Goal: Task Accomplishment & Management: Manage account settings

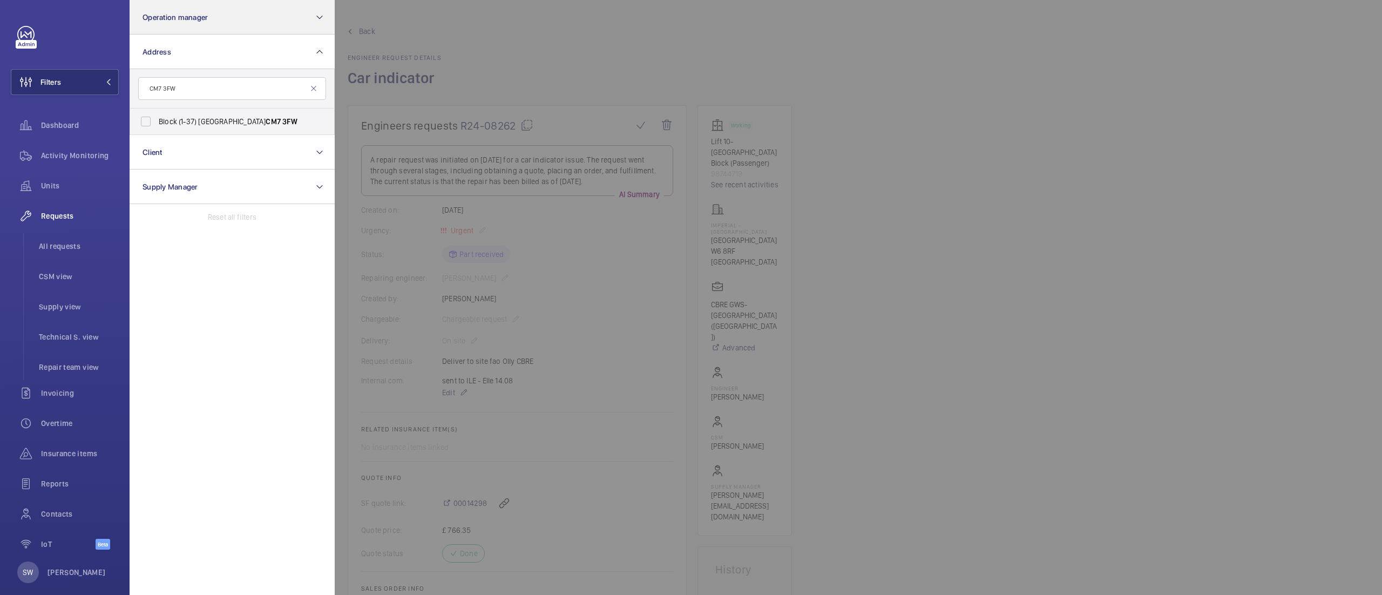
type input "CM7 3FW"
drag, startPoint x: 179, startPoint y: 92, endPoint x: 236, endPoint y: 112, distance: 60.8
click at [236, 112] on div "CM7 3FW Block (1-37) Mulberries South Street - South Street, BRAINTREE CM7 3FW …" at bounding box center [232, 102] width 205 height 66
click at [232, 126] on span "Block (1-37) Mulberries South Street - South Street, BRAINTREE CM7 3FW" at bounding box center [233, 121] width 148 height 11
click at [157, 126] on input "Block (1-37) Mulberries South Street - South Street, BRAINTREE CM7 3FW" at bounding box center [146, 122] width 22 height 22
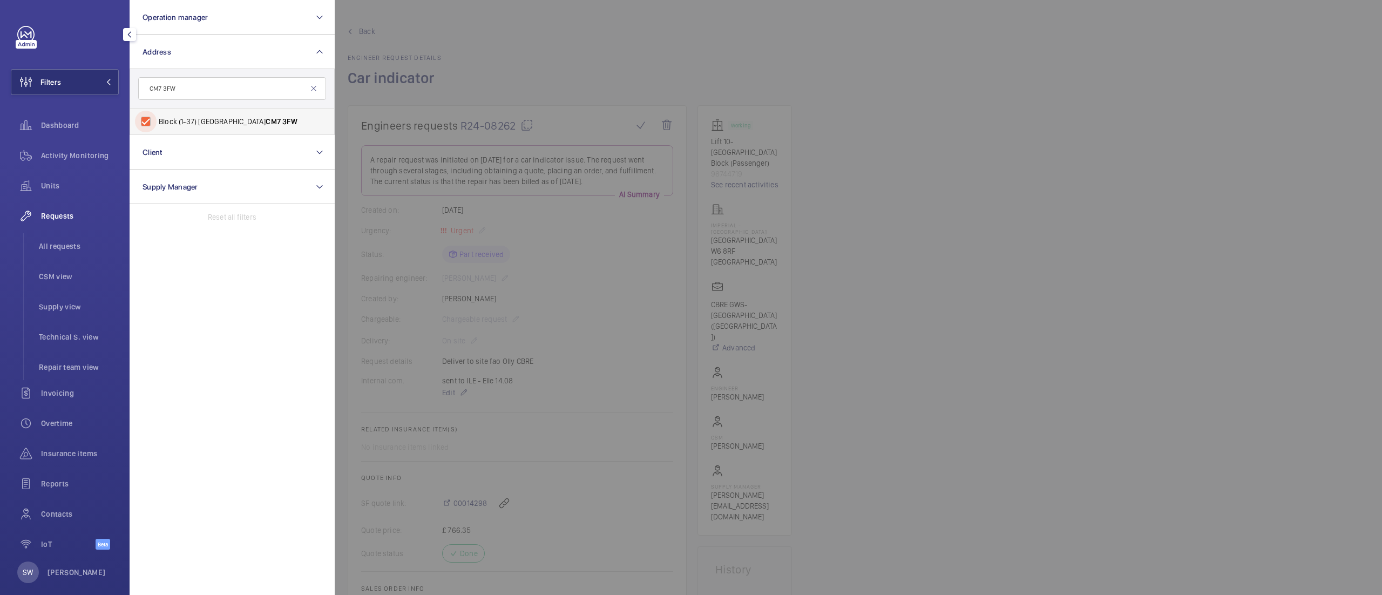
checkbox input "true"
click at [983, 224] on div at bounding box center [1026, 297] width 1382 height 595
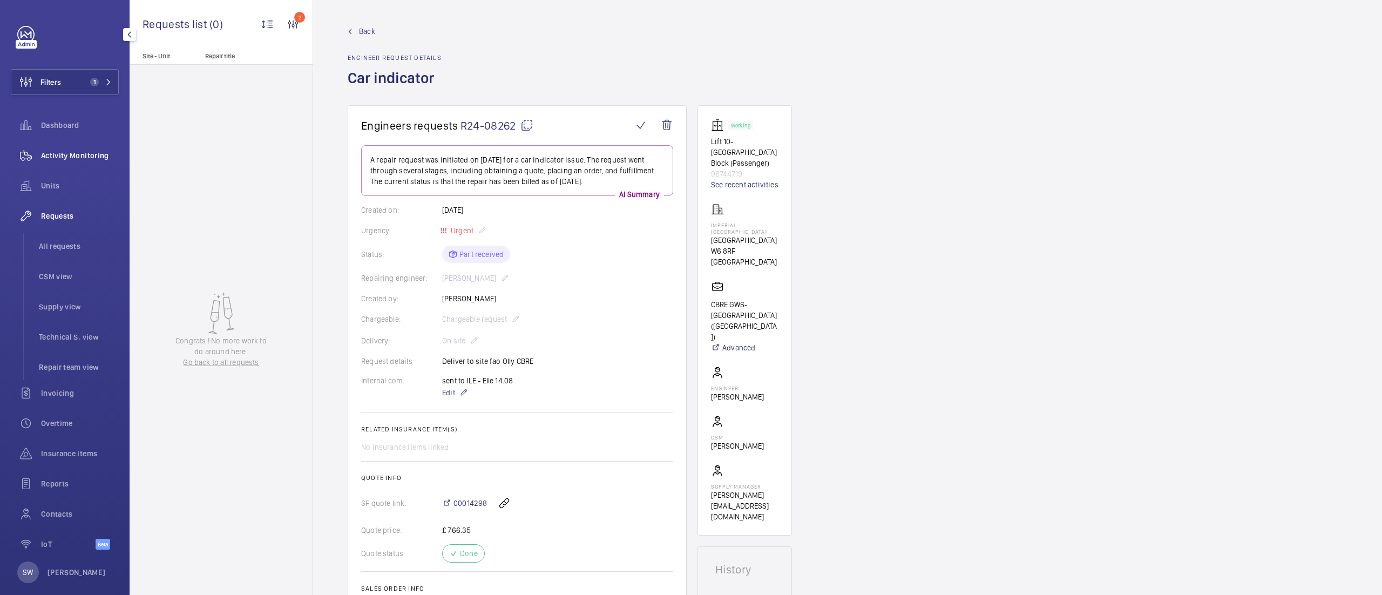
click at [86, 157] on span "Activity Monitoring" at bounding box center [80, 155] width 78 height 11
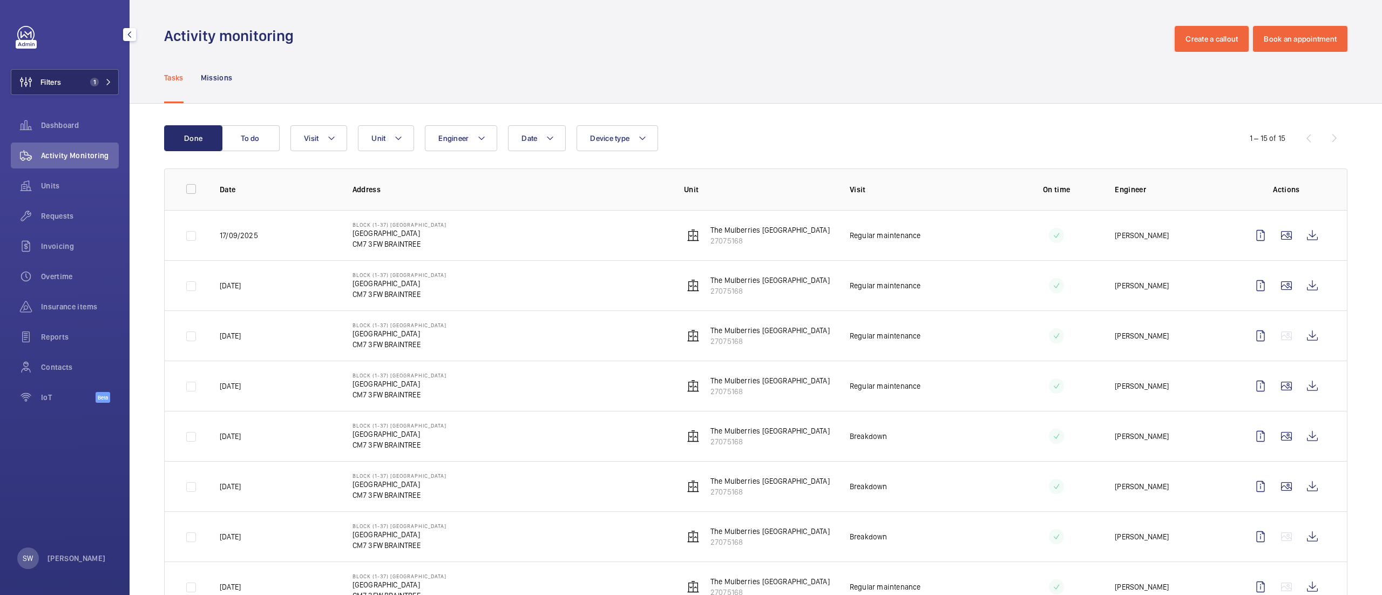
click at [98, 79] on span "1" at bounding box center [94, 82] width 9 height 9
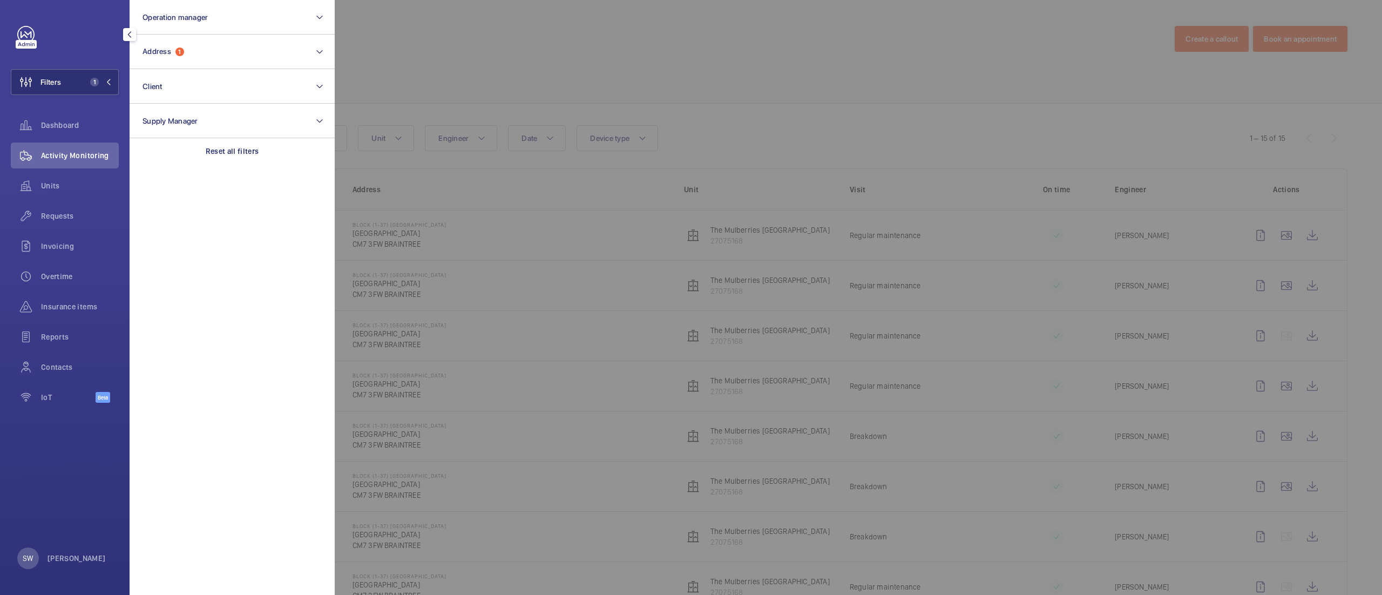
click at [234, 165] on section "Operation manager Address 1 Client Supply Manager Reset all filters" at bounding box center [232, 297] width 205 height 595
click at [233, 144] on div "Reset all filters" at bounding box center [232, 151] width 205 height 26
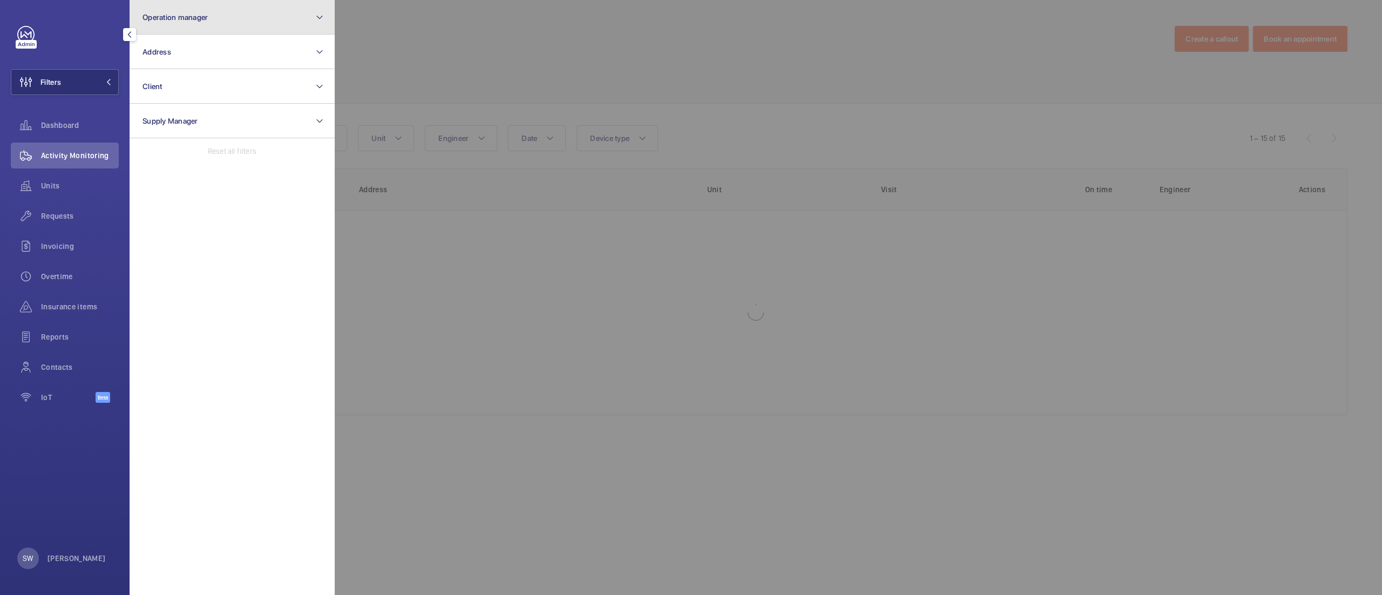
click at [201, 15] on span "Operation manager" at bounding box center [174, 17] width 65 height 9
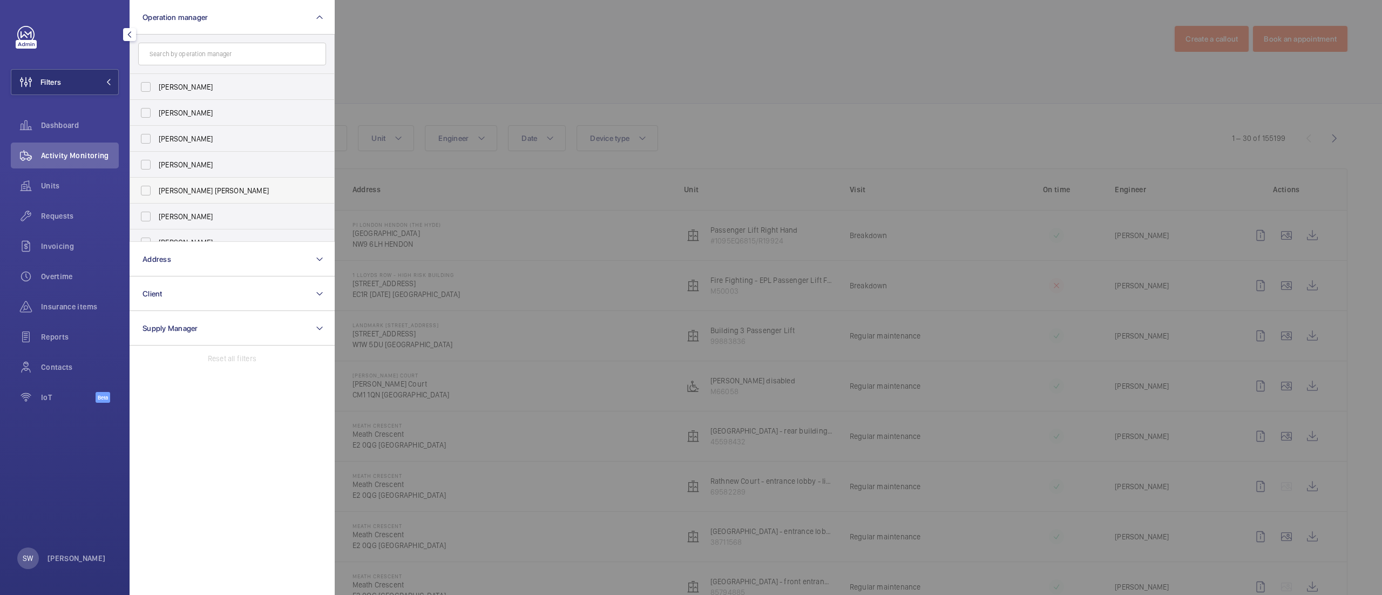
click at [251, 188] on span "Connor Tarpey" at bounding box center [233, 190] width 148 height 11
click at [157, 188] on input "Connor Tarpey" at bounding box center [146, 191] width 22 height 22
checkbox input "true"
click at [705, 121] on div at bounding box center [1026, 297] width 1382 height 595
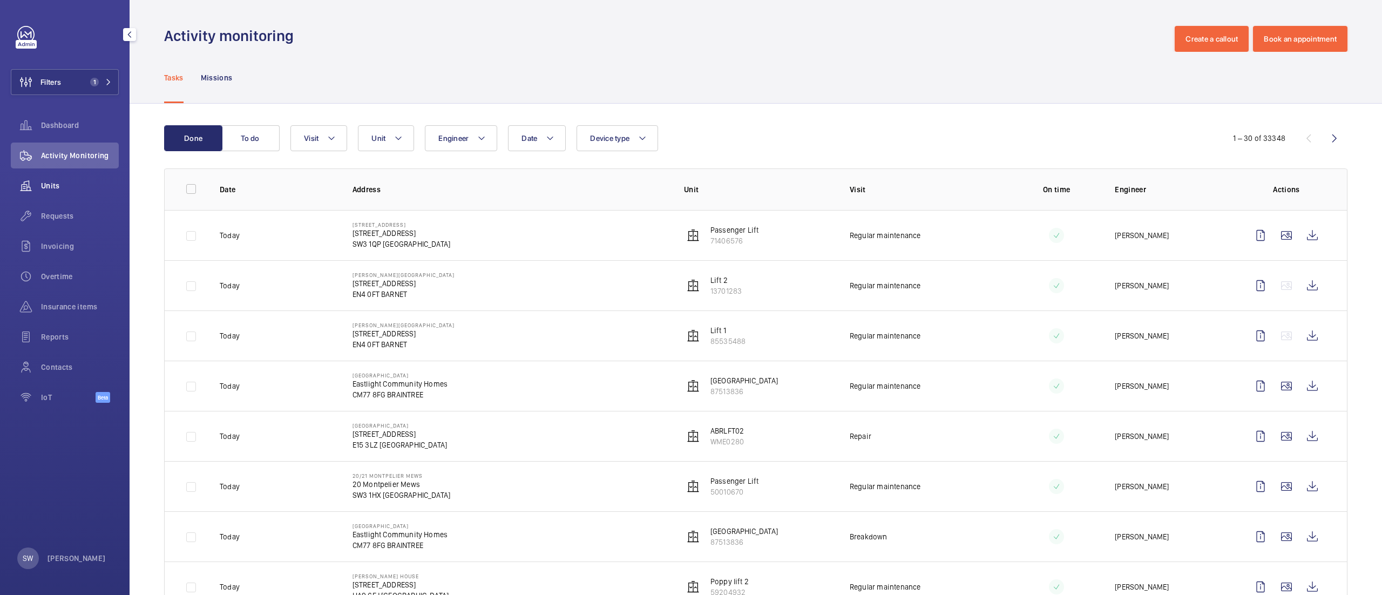
click at [63, 186] on span "Units" at bounding box center [80, 185] width 78 height 11
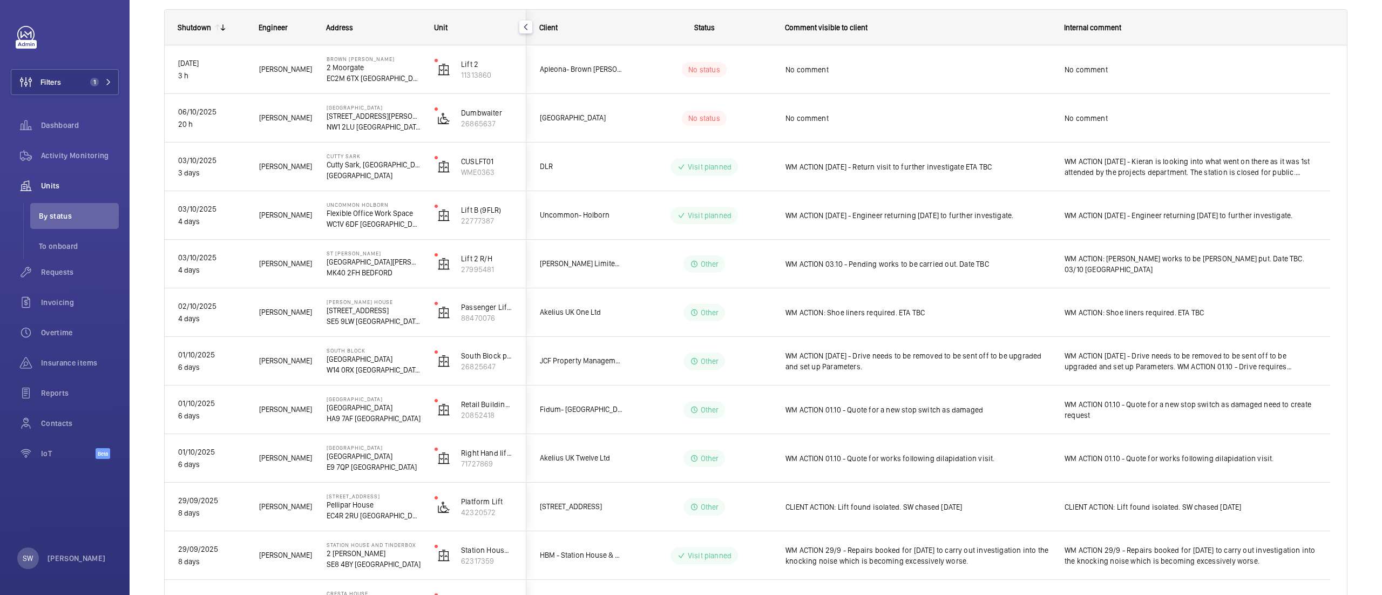
scroll to position [175, 0]
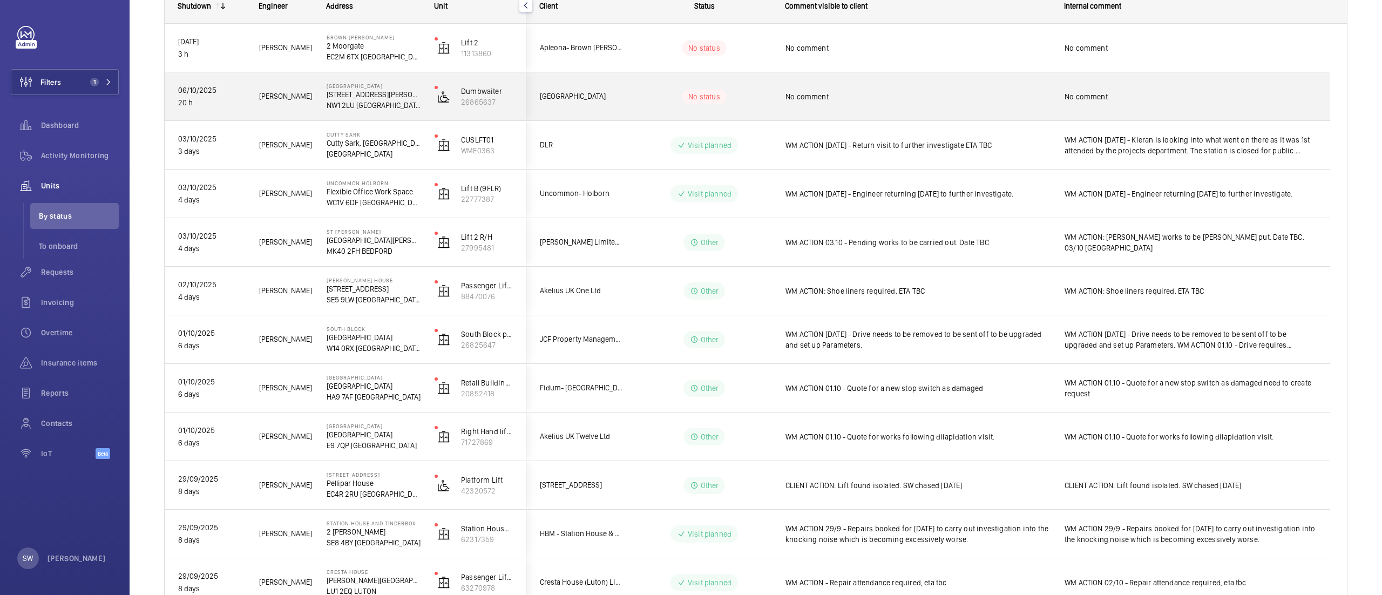
click at [873, 92] on span "No comment" at bounding box center [917, 96] width 265 height 11
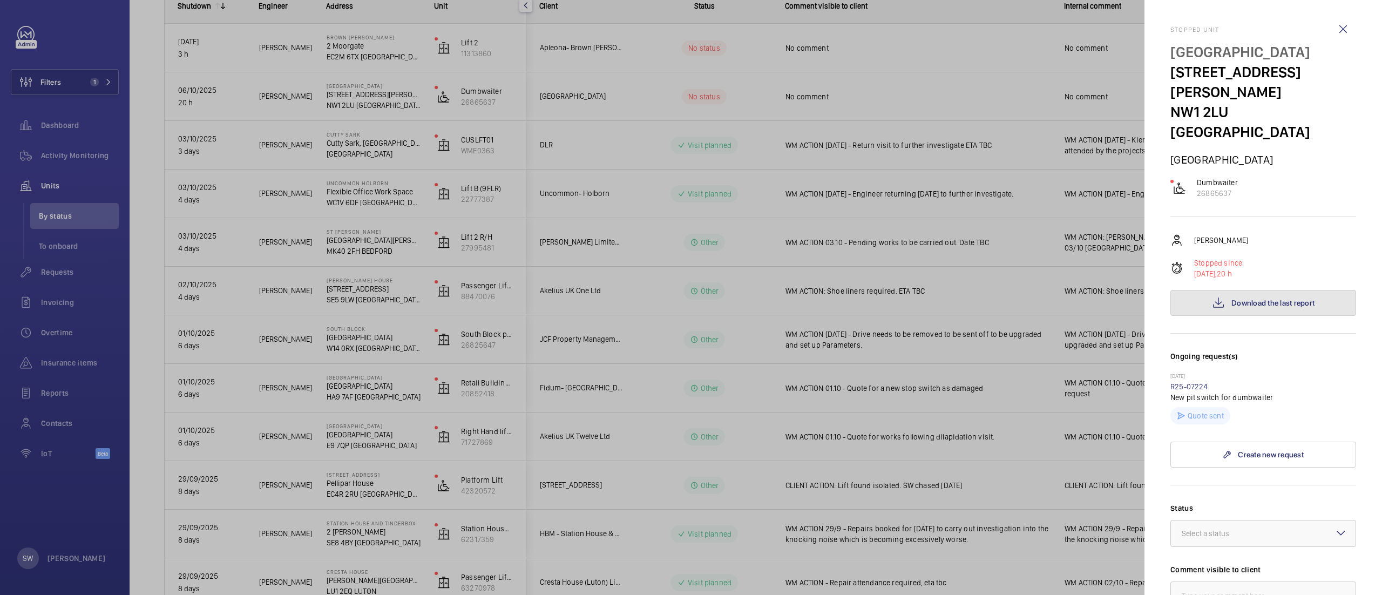
click at [1249, 293] on button "Download the last report" at bounding box center [1263, 303] width 186 height 26
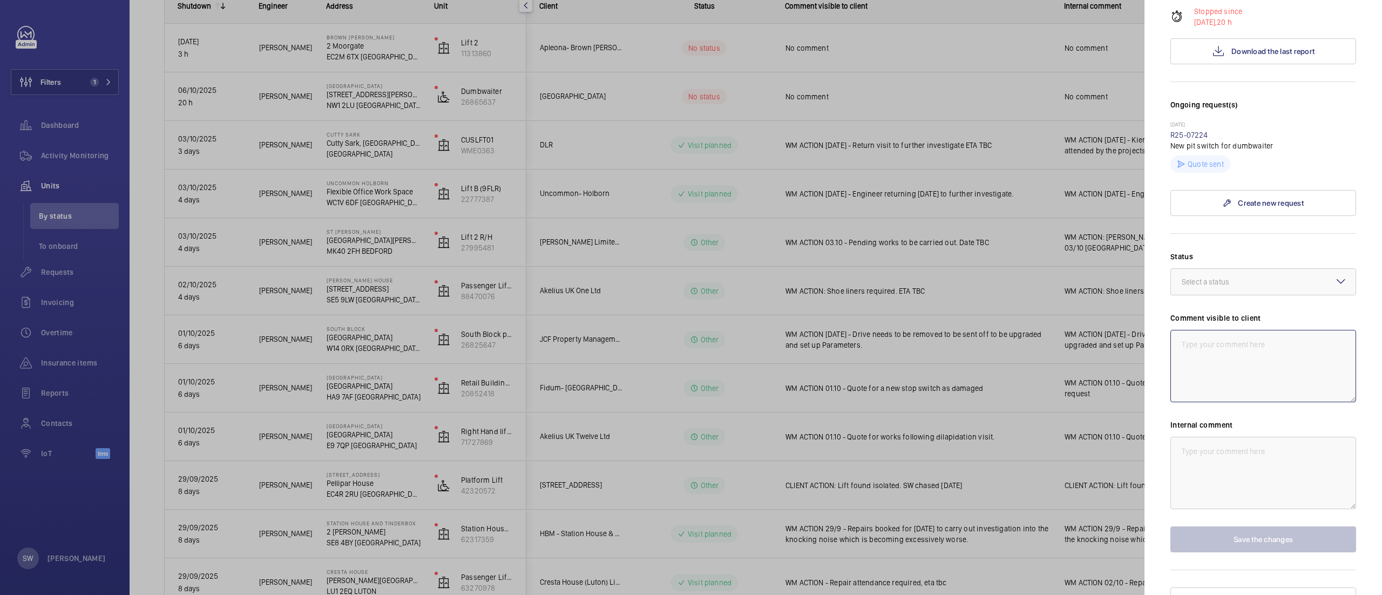
click at [1241, 330] on textarea at bounding box center [1263, 366] width 186 height 72
drag, startPoint x: 1263, startPoint y: 335, endPoint x: 1094, endPoint y: 284, distance: 176.9
click at [1094, 284] on mat-sidenav-container "Filters 1 Dashboard Activity Monitoring Units By status To onboard Requests Inv…" at bounding box center [691, 297] width 1382 height 595
type textarea "WM ACTION: Follow up vist required to investigate further."
click at [1232, 447] on textarea at bounding box center [1263, 473] width 186 height 72
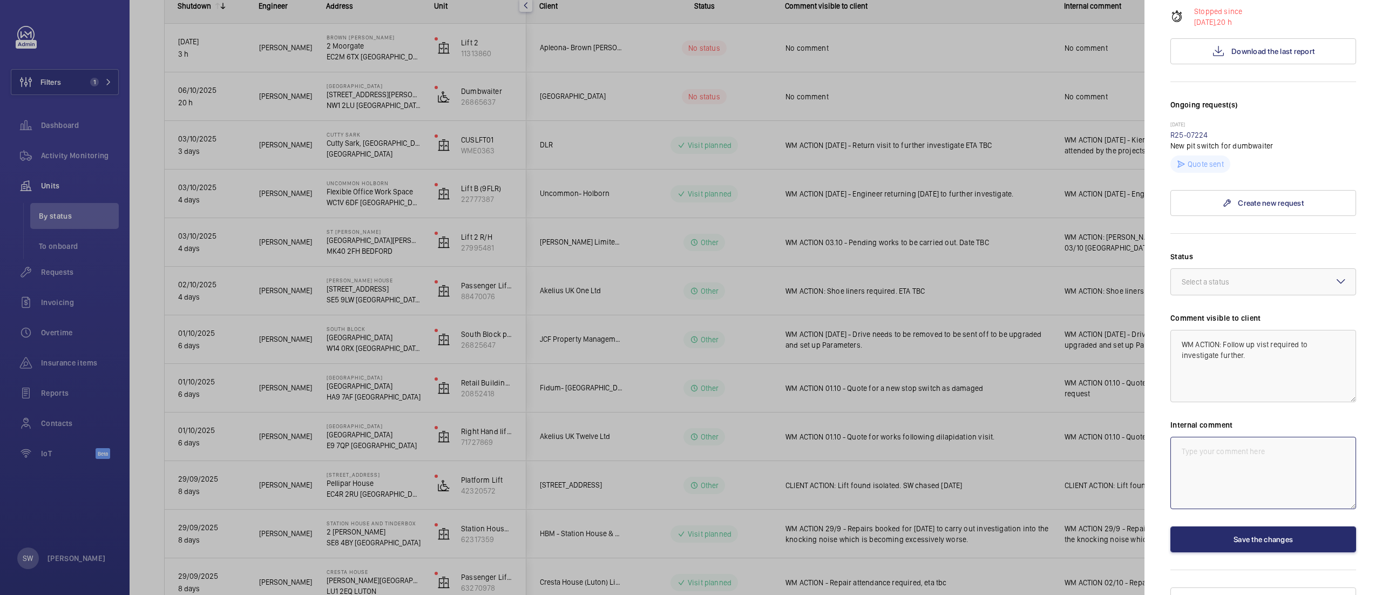
paste textarea "WM ACTION: Follow up vist required to investigate further."
click at [1210, 276] on div "Select a status" at bounding box center [1219, 281] width 74 height 11
click at [1251, 402] on span "Other" at bounding box center [1263, 407] width 163 height 11
type textarea "WM ACTION: Follow up vist required to investigate further."
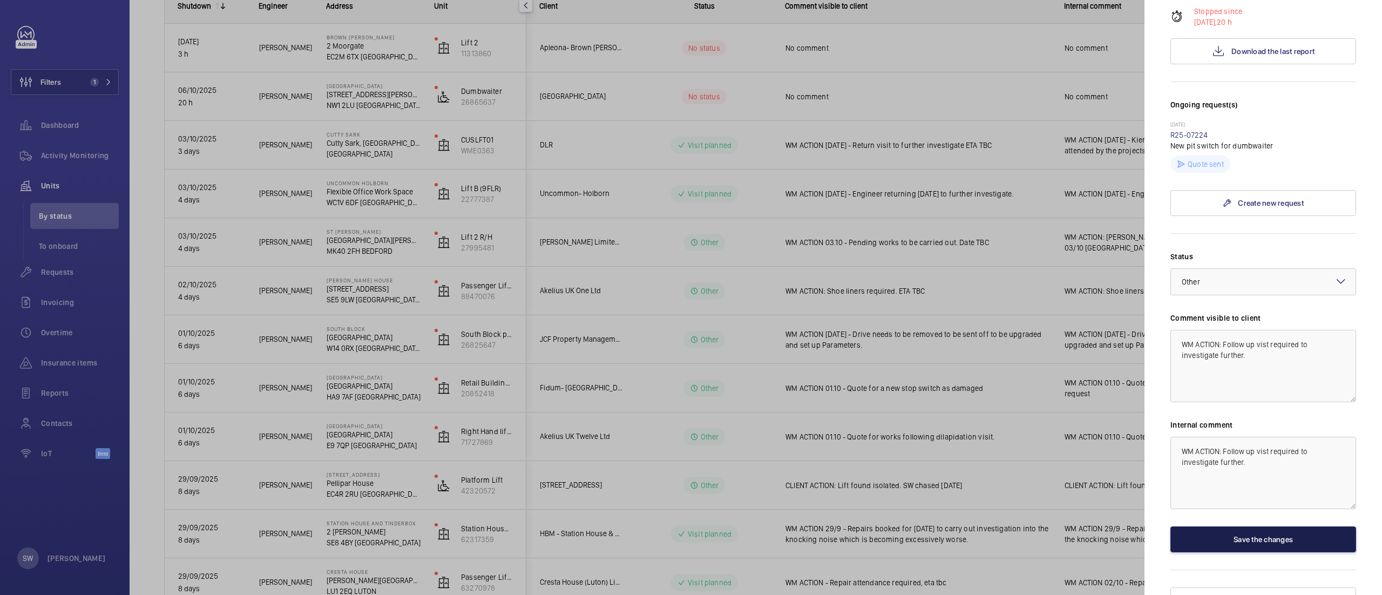
click at [1242, 526] on button "Save the changes" at bounding box center [1263, 539] width 186 height 26
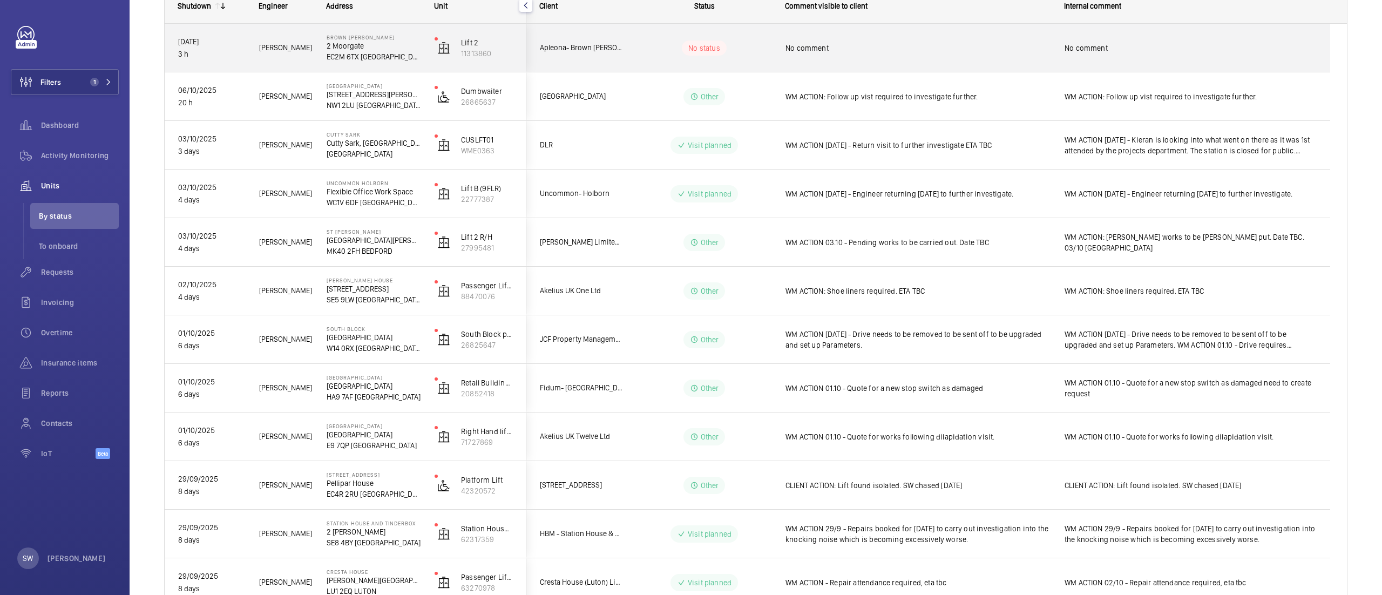
click at [993, 45] on span "No comment" at bounding box center [917, 48] width 265 height 11
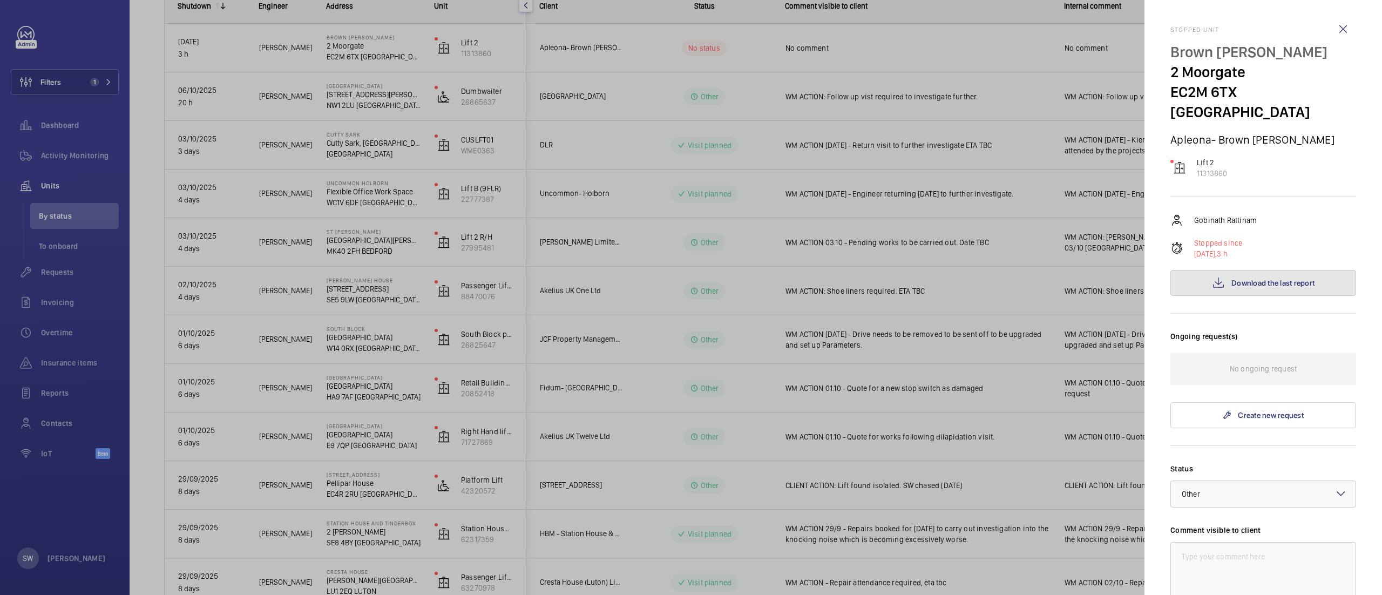
click at [1270, 279] on span "Download the last report" at bounding box center [1272, 283] width 83 height 9
click at [781, 363] on div at bounding box center [691, 297] width 1382 height 595
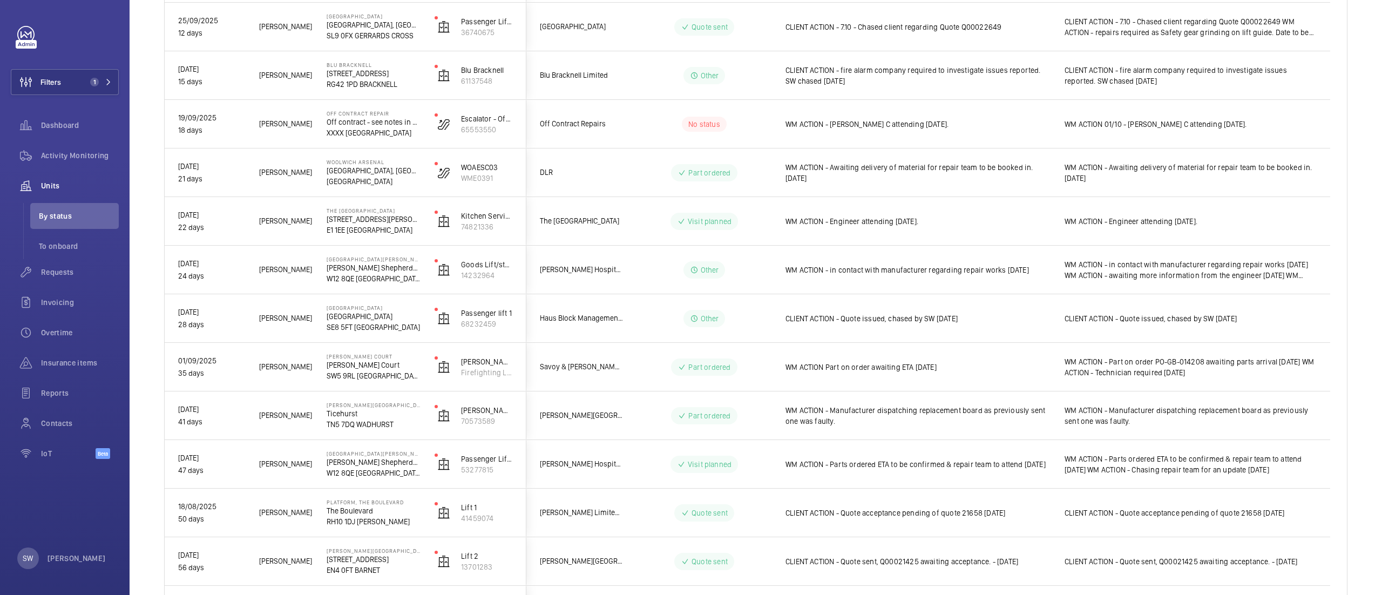
scroll to position [912, 0]
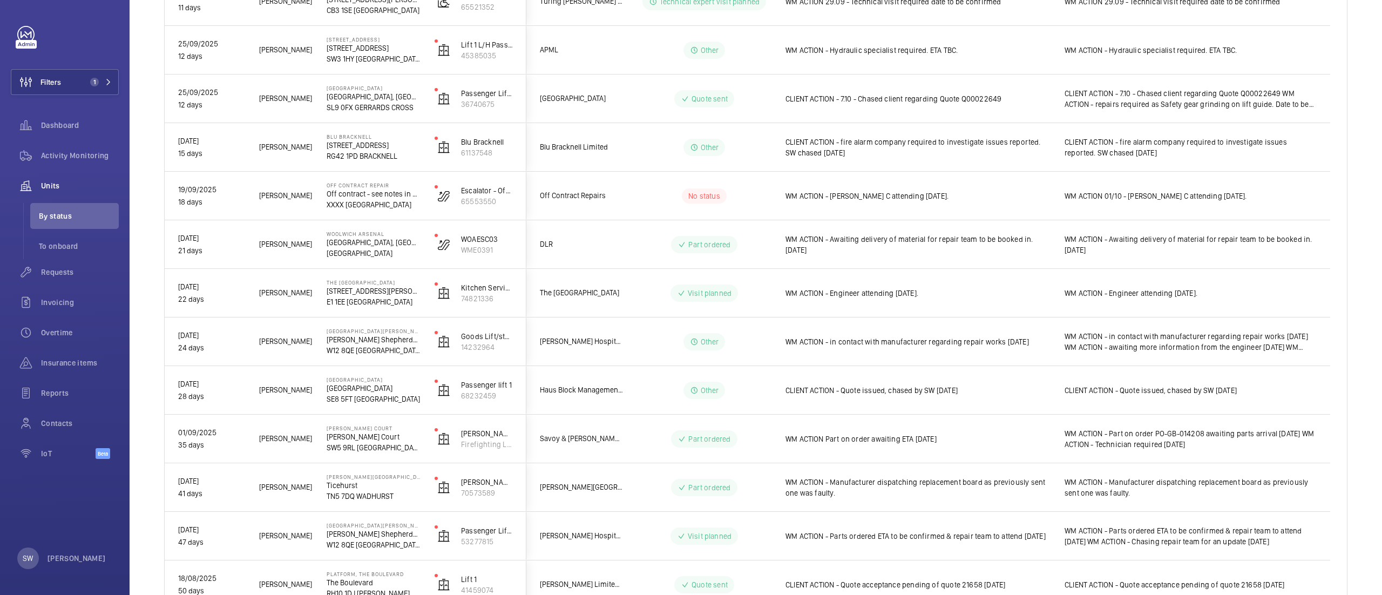
scroll to position [857, 0]
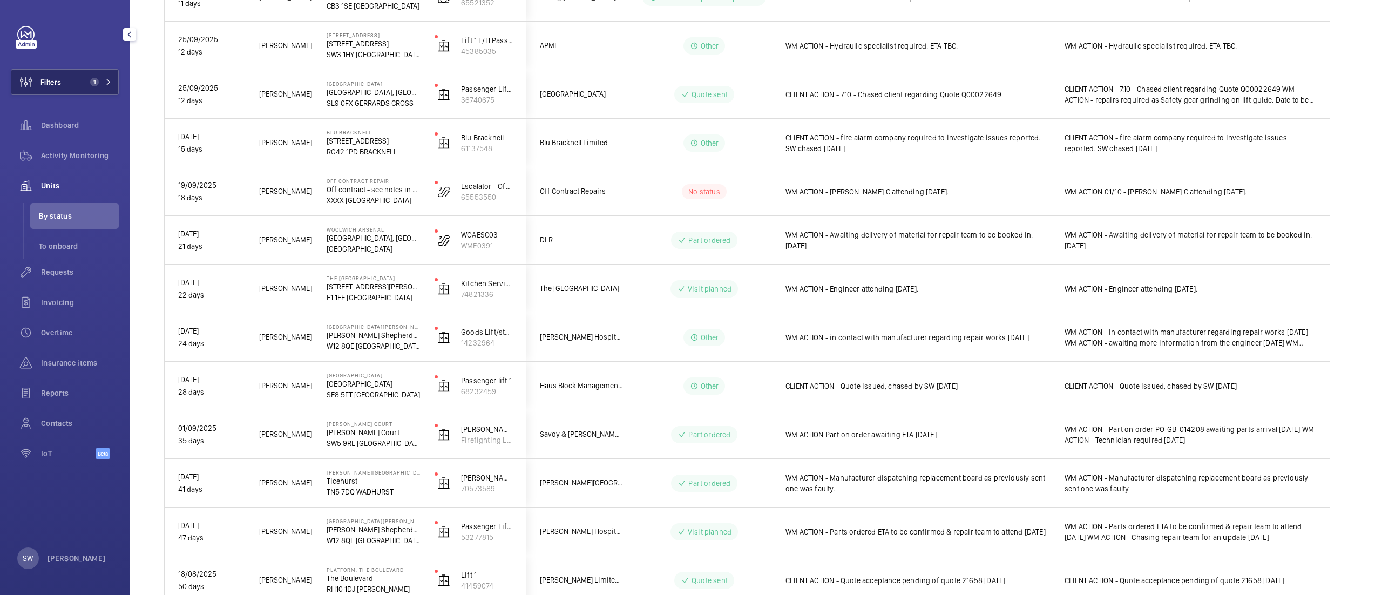
click at [63, 84] on button "Filters 1" at bounding box center [65, 82] width 108 height 26
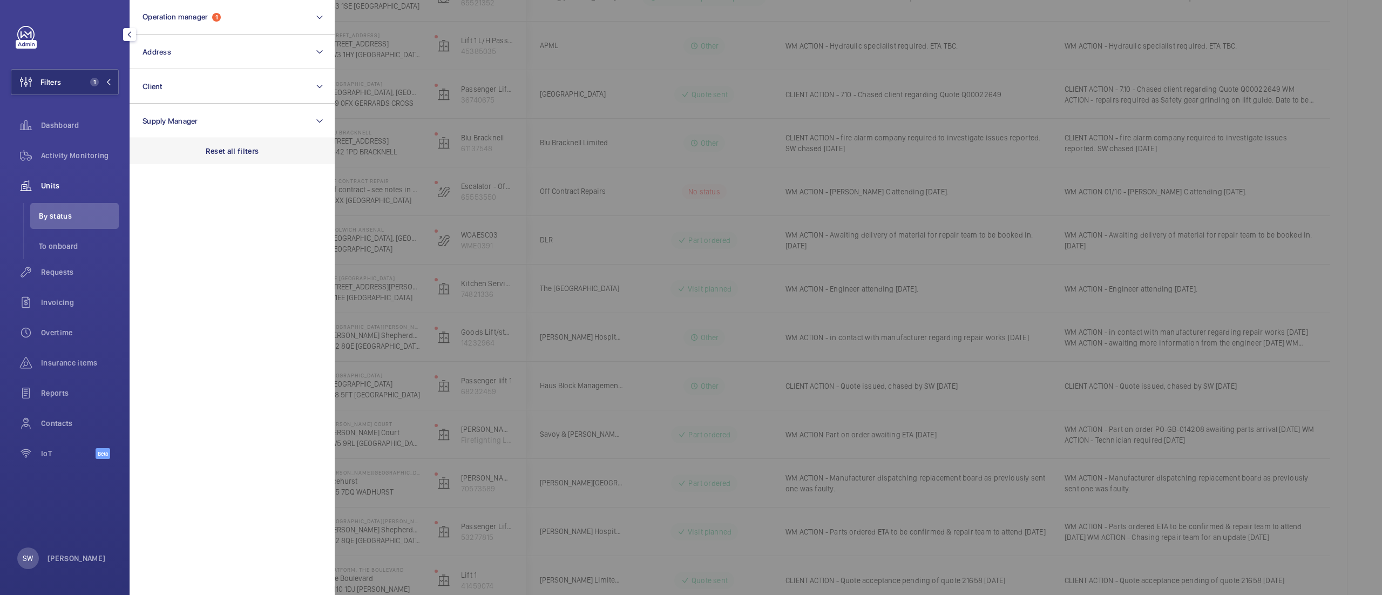
click at [303, 157] on div "Reset all filters" at bounding box center [232, 151] width 205 height 26
click at [221, 62] on button "Address" at bounding box center [232, 52] width 205 height 35
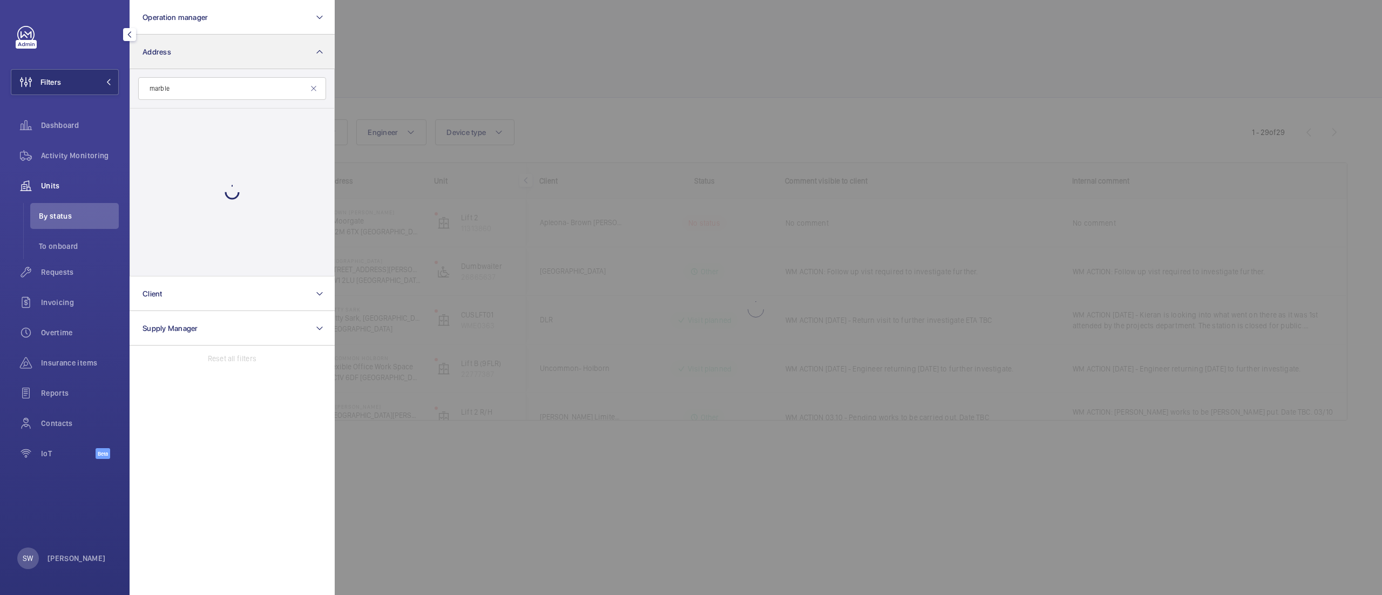
type input "marbles"
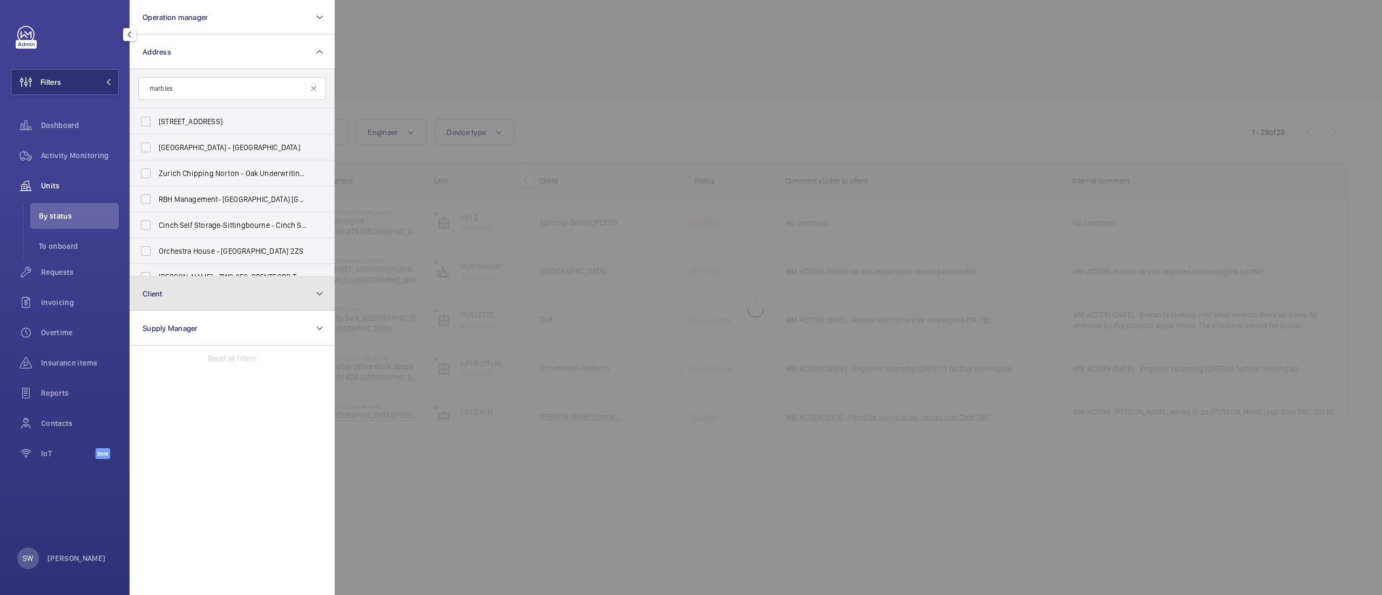
click at [223, 291] on button "Client" at bounding box center [232, 293] width 205 height 35
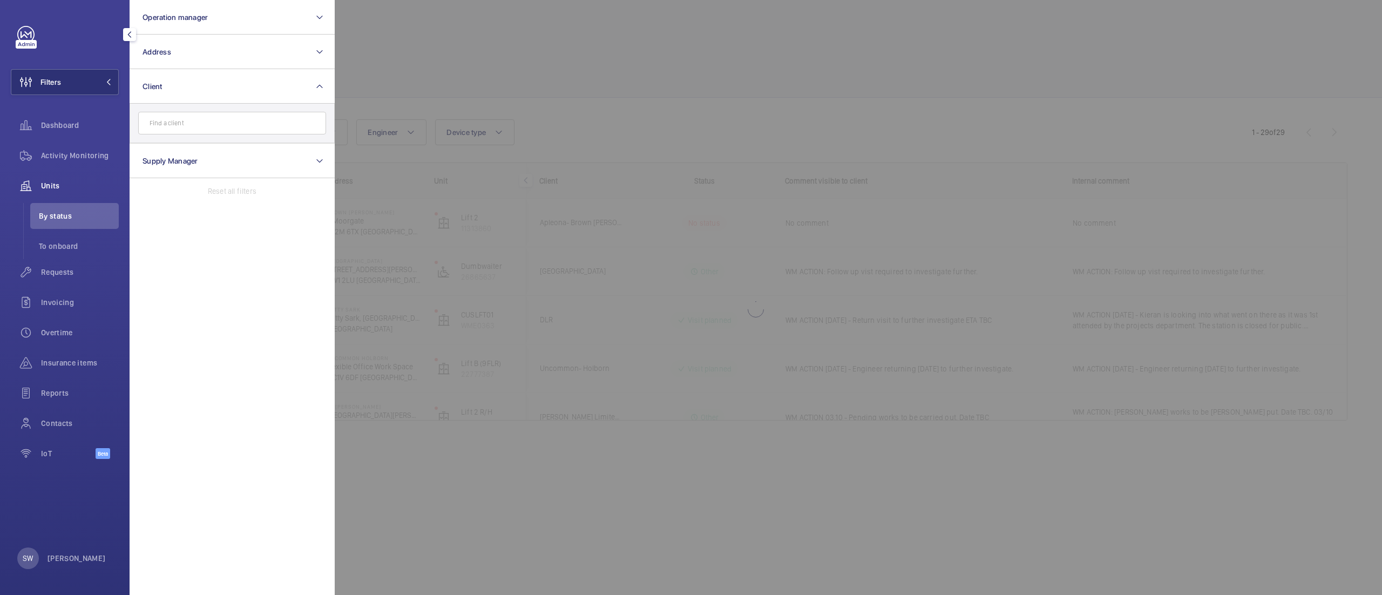
click at [205, 124] on input "text" at bounding box center [232, 123] width 188 height 23
type input "marbles"
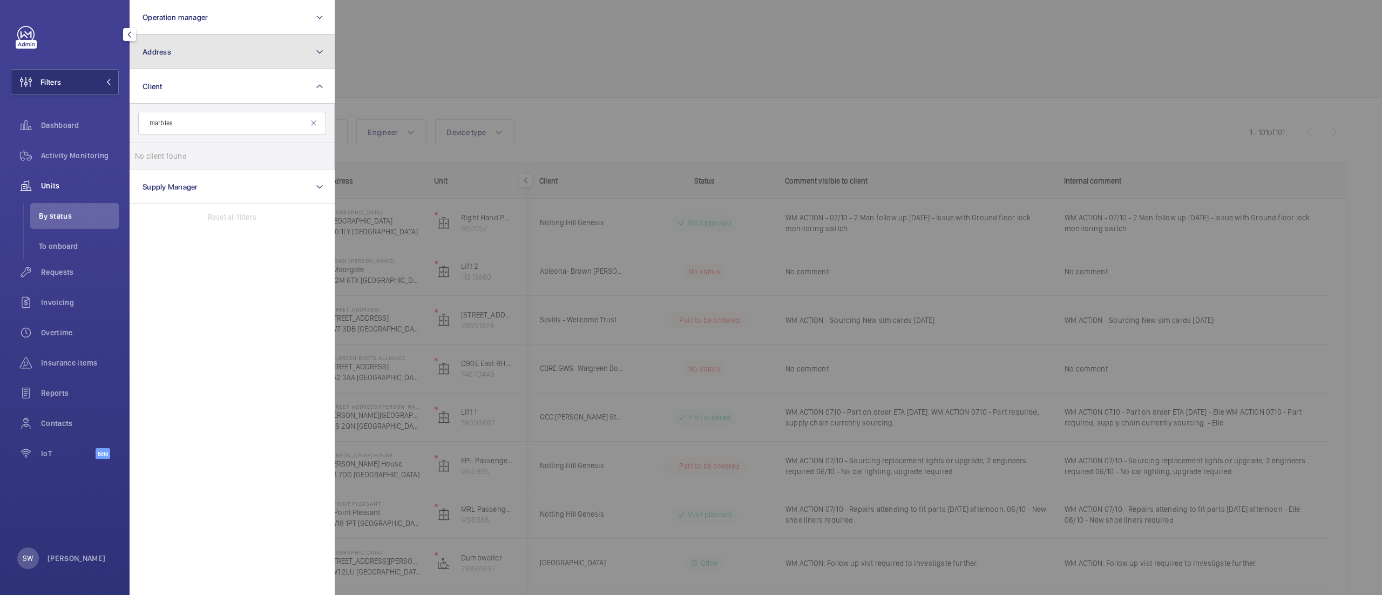
click at [247, 49] on button "Address" at bounding box center [232, 52] width 205 height 35
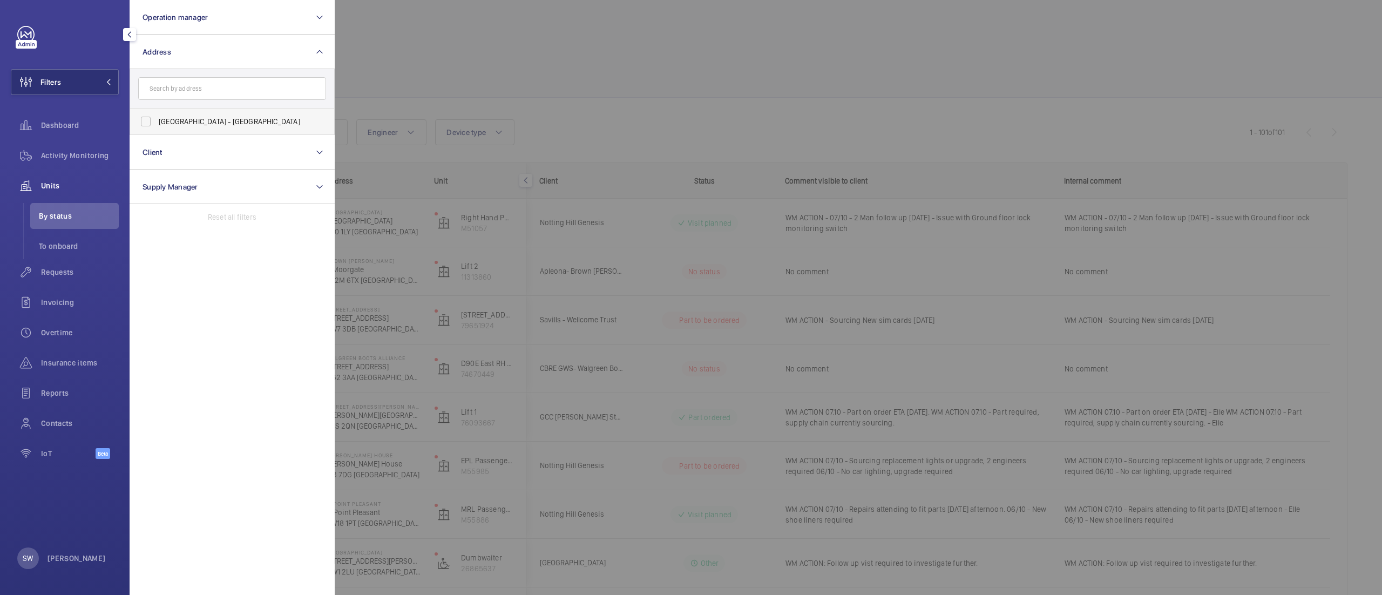
click at [245, 122] on span "[GEOGRAPHIC_DATA] - [GEOGRAPHIC_DATA]" at bounding box center [233, 121] width 148 height 11
click at [157, 122] on input "[GEOGRAPHIC_DATA] - [GEOGRAPHIC_DATA]" at bounding box center [146, 122] width 22 height 22
checkbox input "true"
click at [47, 151] on span "Activity Monitoring" at bounding box center [80, 155] width 78 height 11
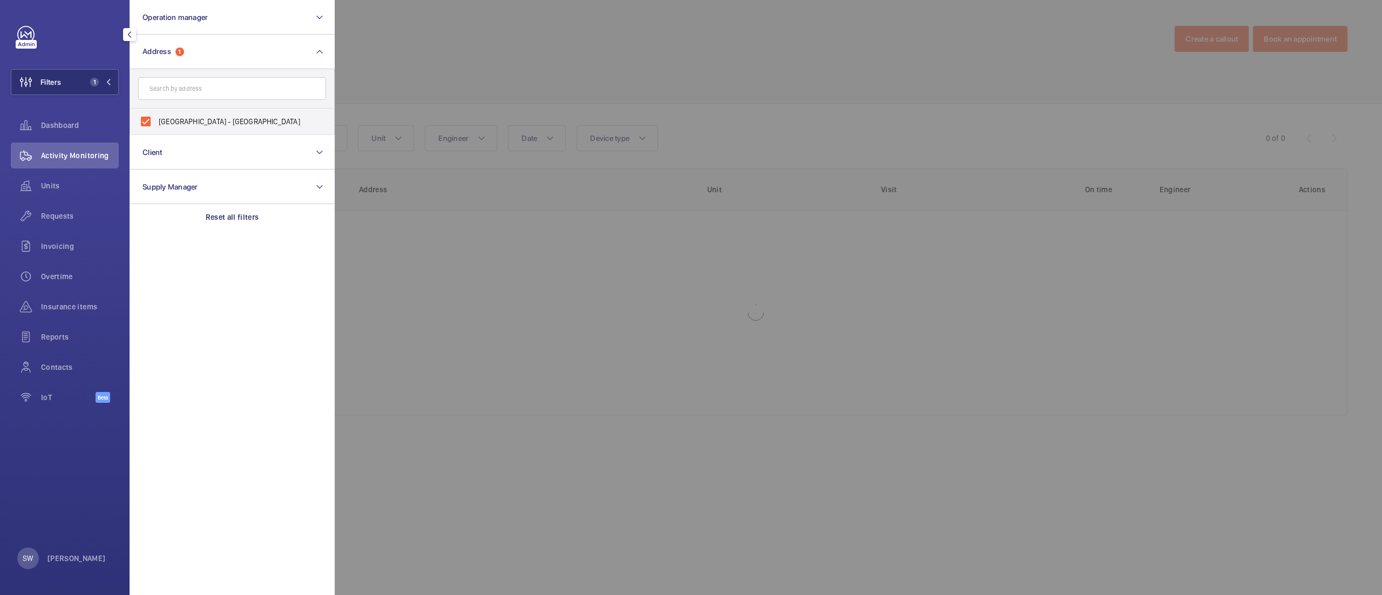
click at [821, 131] on div at bounding box center [1026, 297] width 1382 height 595
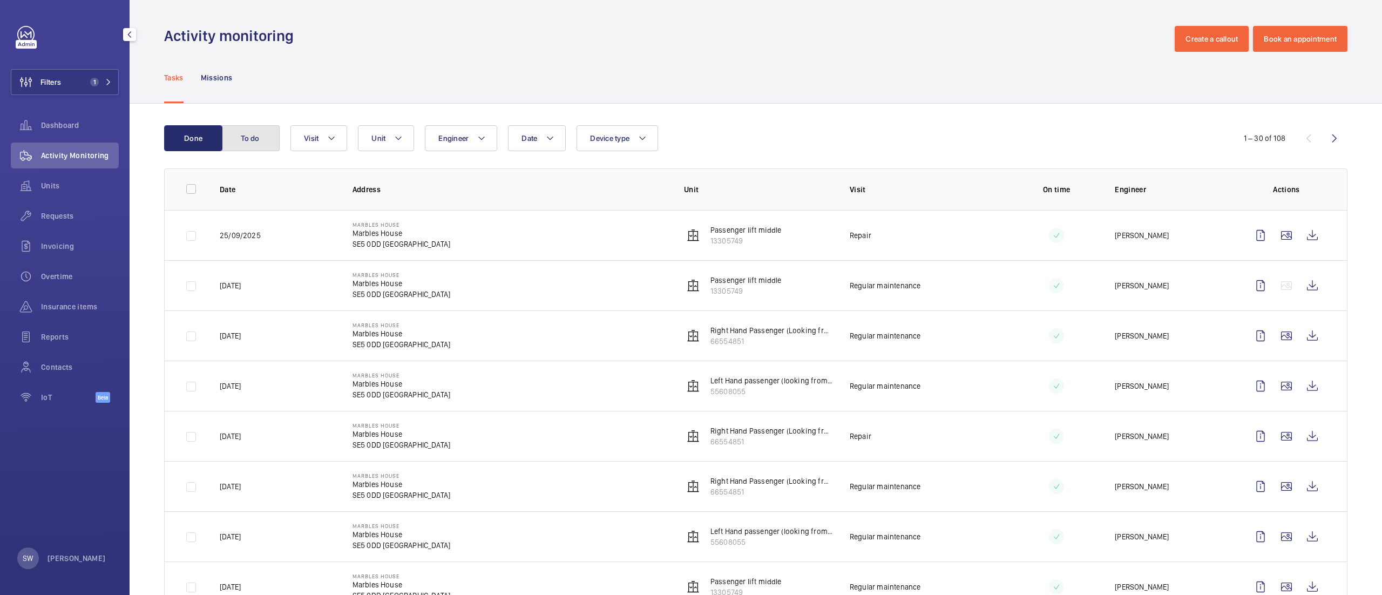
click at [255, 128] on button "To do" at bounding box center [250, 138] width 58 height 26
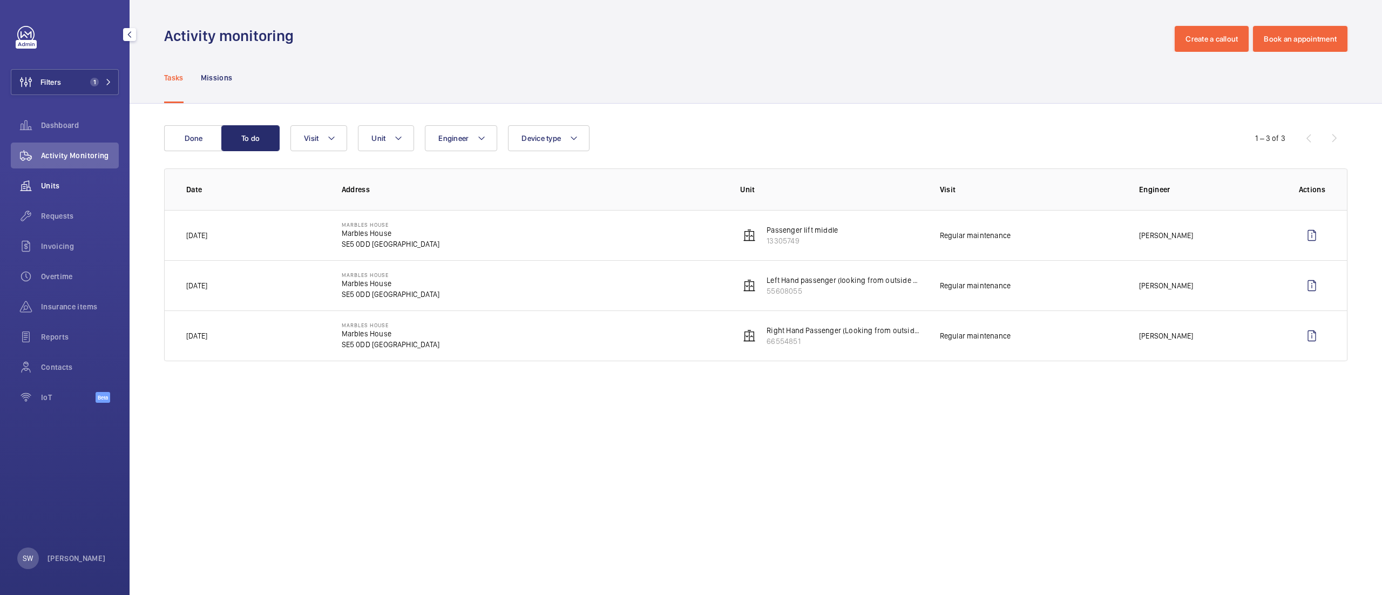
click at [52, 182] on span "Units" at bounding box center [80, 185] width 78 height 11
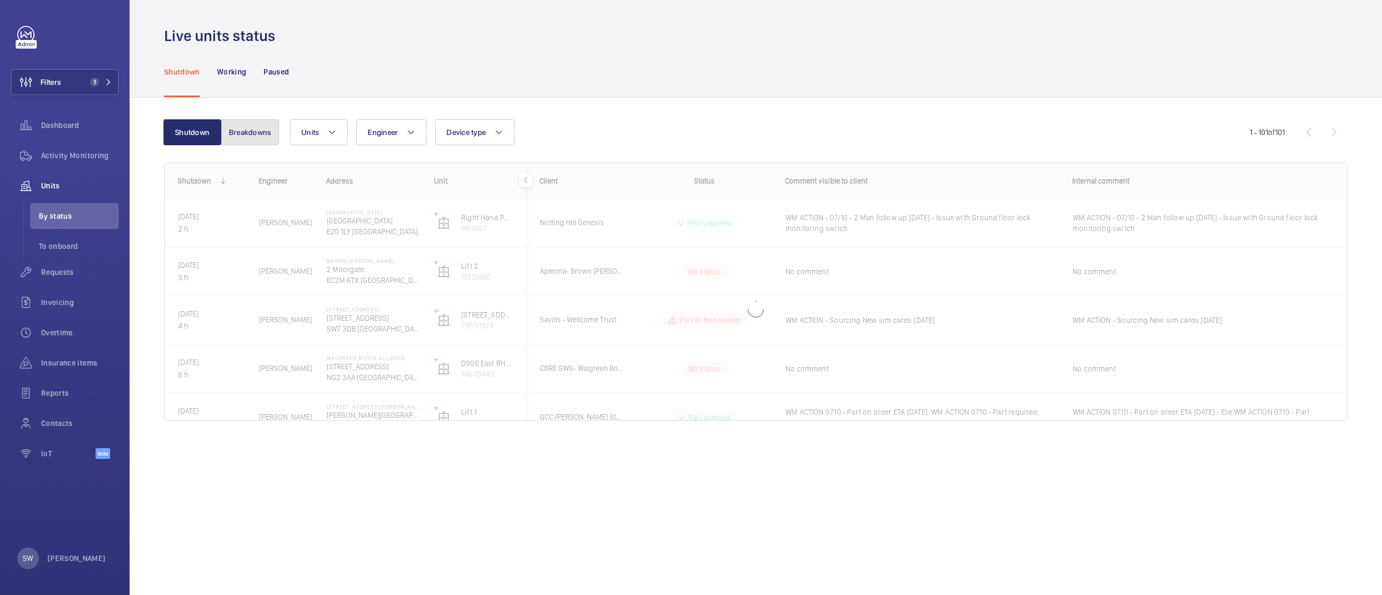
click at [250, 120] on button "Breakdowns" at bounding box center [250, 132] width 58 height 26
